Goal: Information Seeking & Learning: Understand process/instructions

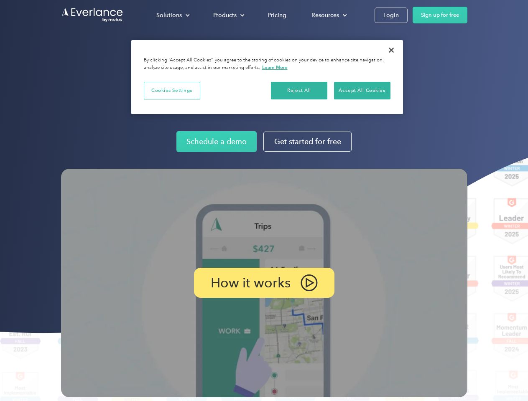
click at [264, 201] on img at bounding box center [264, 283] width 406 height 229
click at [173, 15] on div "Solutions" at bounding box center [168, 15] width 25 height 10
click at [228, 15] on div "Products" at bounding box center [224, 15] width 23 height 10
click at [328, 15] on div "Resources" at bounding box center [325, 15] width 28 height 10
click at [264, 283] on p "How it works" at bounding box center [251, 283] width 80 height 10
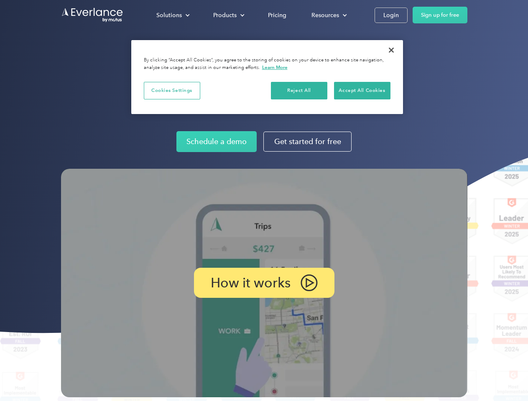
click at [172, 90] on button "Cookies Settings" at bounding box center [172, 91] width 56 height 18
click at [0, 0] on div "When you visit any website, it may store or retrieve information on your browse…" at bounding box center [0, 0] width 0 height 0
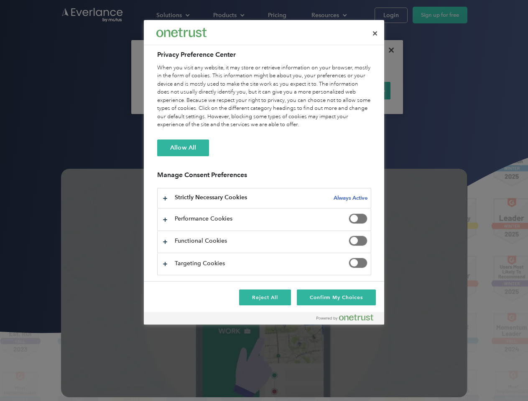
click at [362, 90] on div "When you visit any website, it may store or retrieve information on your browse…" at bounding box center [264, 96] width 214 height 65
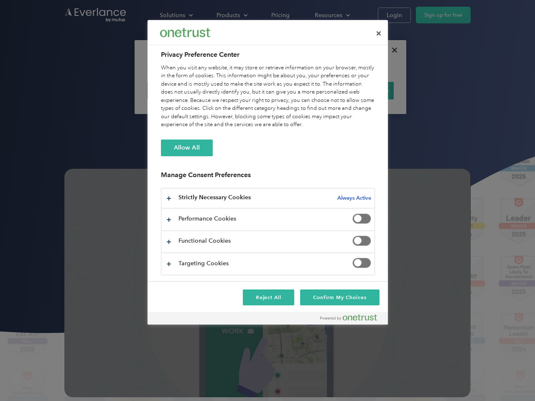
click at [391, 50] on div at bounding box center [267, 200] width 535 height 401
